Goal: Task Accomplishment & Management: Manage account settings

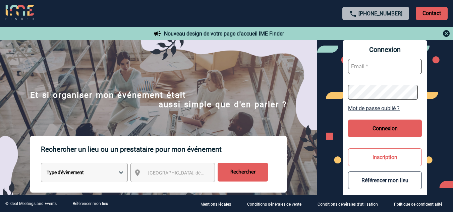
scroll to position [12, 0]
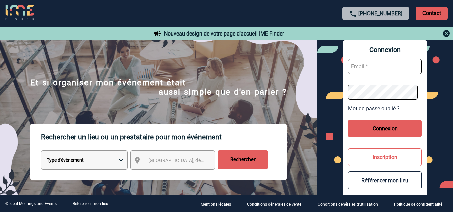
type input "[EMAIL_ADDRESS][DOMAIN_NAME]"
click at [383, 123] on button "Connexion" at bounding box center [385, 129] width 74 height 18
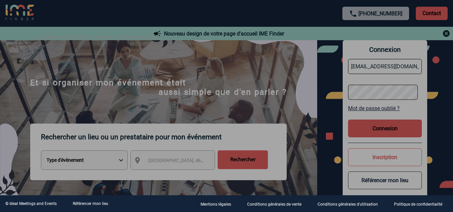
click at [383, 131] on div at bounding box center [226, 106] width 453 height 212
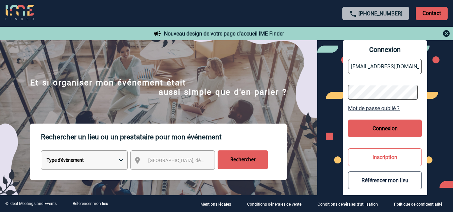
click at [383, 131] on button "Connexion" at bounding box center [385, 129] width 74 height 18
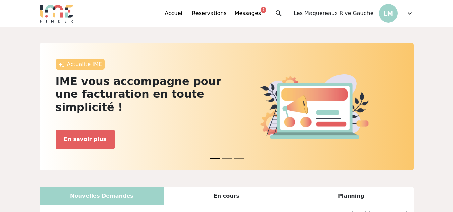
click at [405, 14] on div "Accueil Réservations Messages 7 Accès autres comptes Mes données personnelles D…" at bounding box center [289, 13] width 249 height 27
click at [411, 13] on span "expand_more" at bounding box center [410, 13] width 8 height 8
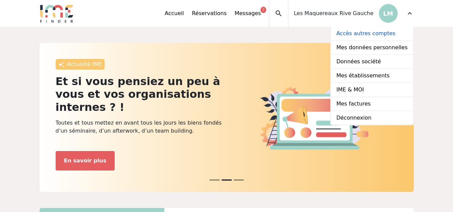
click at [381, 34] on link "Accès autres comptes" at bounding box center [372, 34] width 82 height 14
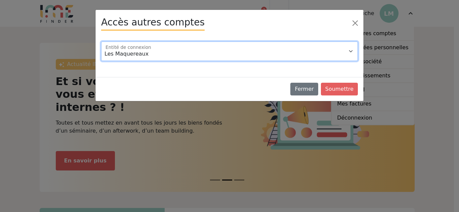
click at [335, 55] on select "Les Maquereaux" at bounding box center [229, 51] width 256 height 19
click at [322, 53] on select "Les Maquereaux" at bounding box center [229, 51] width 256 height 19
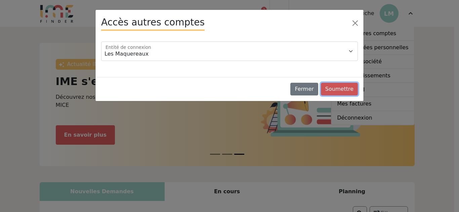
click at [343, 89] on button "Soumettre" at bounding box center [339, 89] width 37 height 13
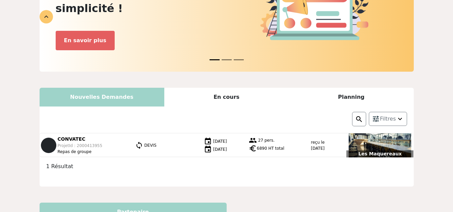
scroll to position [99, 0]
click at [368, 137] on div "Les Maquereaux" at bounding box center [380, 145] width 67 height 24
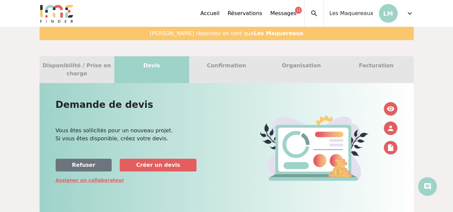
click at [409, 13] on span "expand_more" at bounding box center [410, 13] width 8 height 8
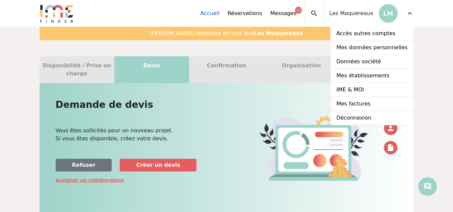
click at [220, 16] on link "Accueil" at bounding box center [209, 13] width 19 height 8
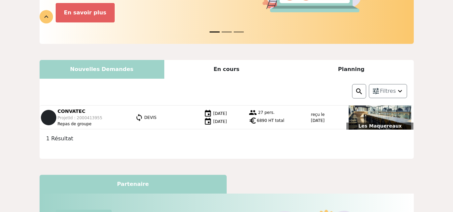
scroll to position [127, 0]
click at [214, 60] on div "En cours" at bounding box center [226, 69] width 125 height 19
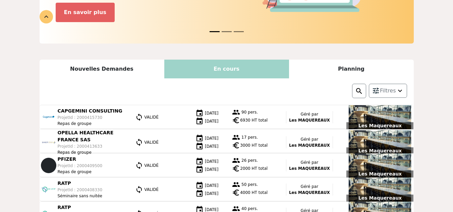
scroll to position [149, 0]
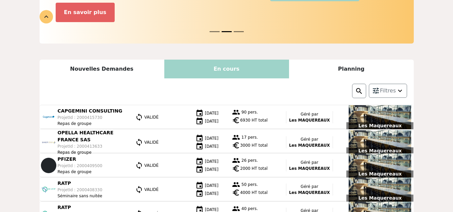
click at [326, 60] on div "Planning" at bounding box center [351, 69] width 125 height 19
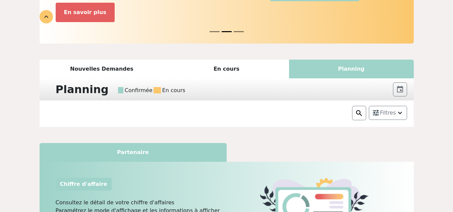
click at [240, 61] on div "En cours" at bounding box center [226, 69] width 125 height 19
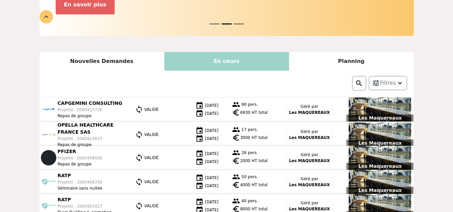
scroll to position [156, 0]
click at [115, 52] on div "Nouvelles Demandes" at bounding box center [102, 61] width 125 height 19
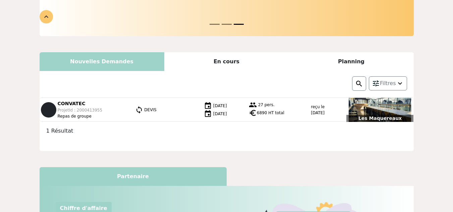
click at [213, 55] on div "En cours" at bounding box center [226, 61] width 125 height 19
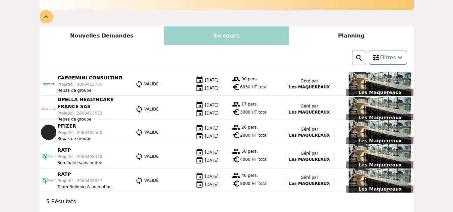
scroll to position [135, 0]
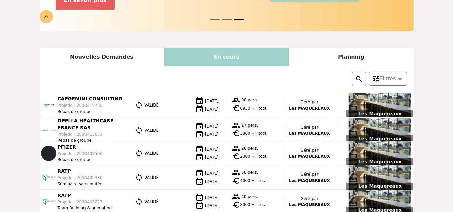
click at [337, 50] on div "Planning" at bounding box center [351, 57] width 125 height 19
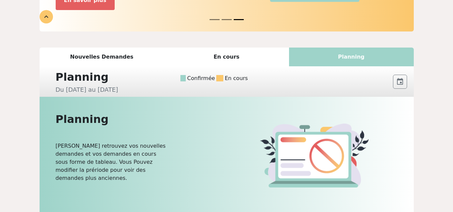
click at [232, 51] on div "En cours" at bounding box center [226, 57] width 125 height 19
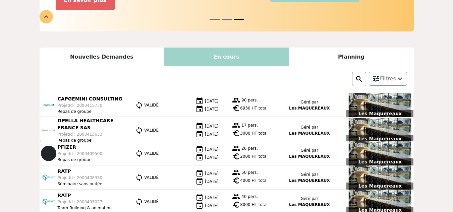
click at [130, 56] on div "Nouvelles Demandes" at bounding box center [102, 57] width 125 height 19
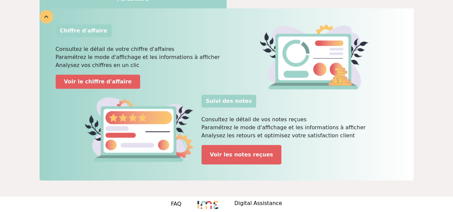
scroll to position [312, 0]
